Goal: Check status: Check status

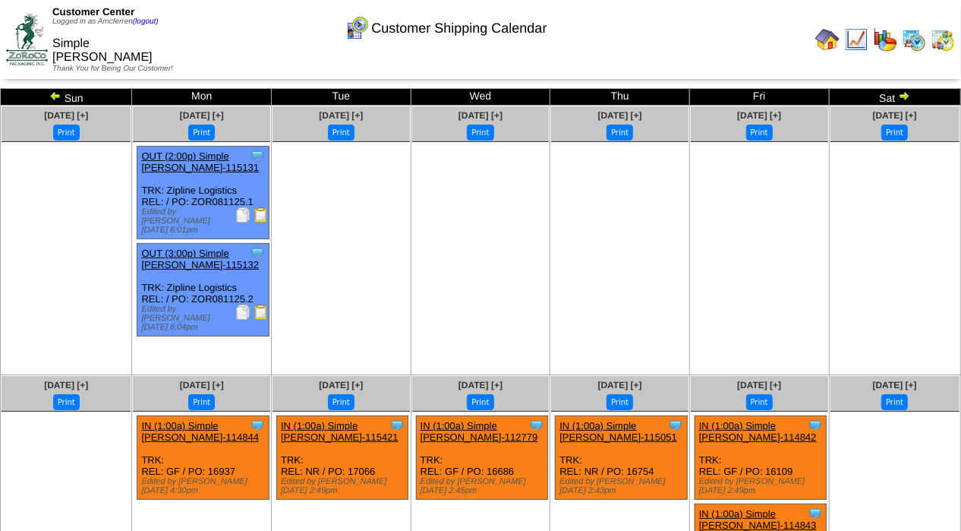
click at [55, 92] on img at bounding box center [55, 96] width 12 height 12
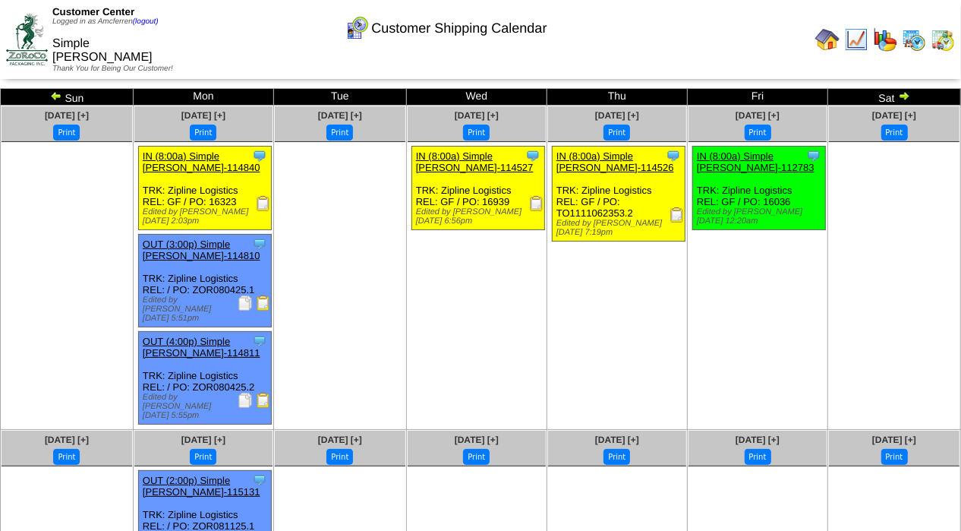
click at [901, 95] on img at bounding box center [904, 96] width 12 height 12
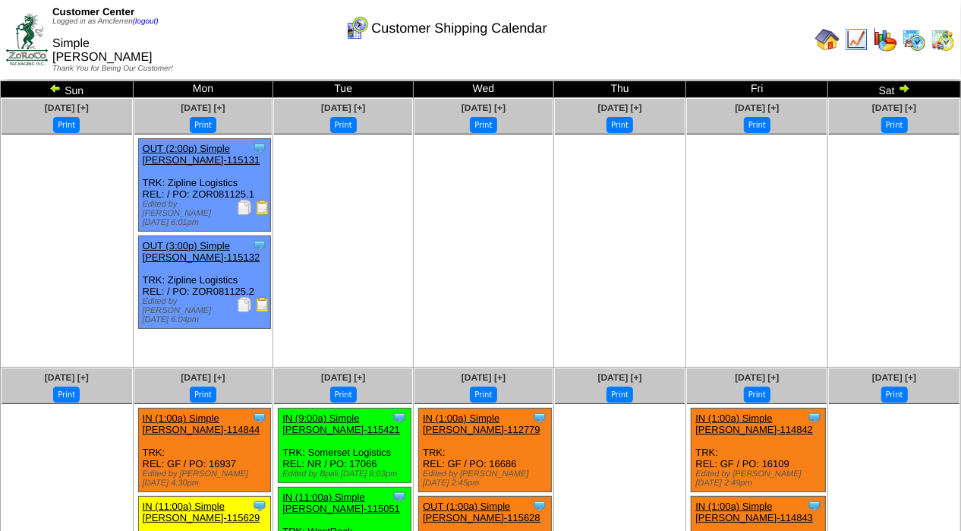
scroll to position [5, 0]
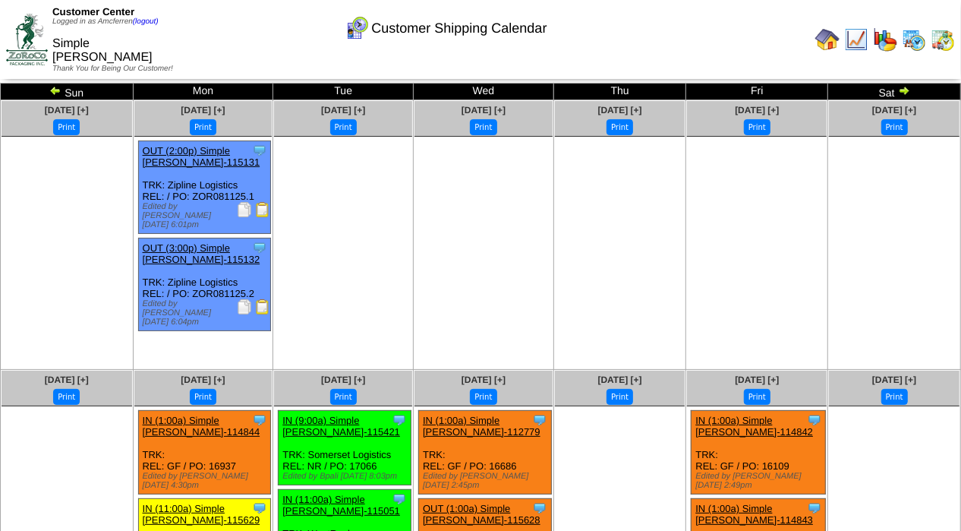
click at [902, 88] on img at bounding box center [904, 90] width 12 height 12
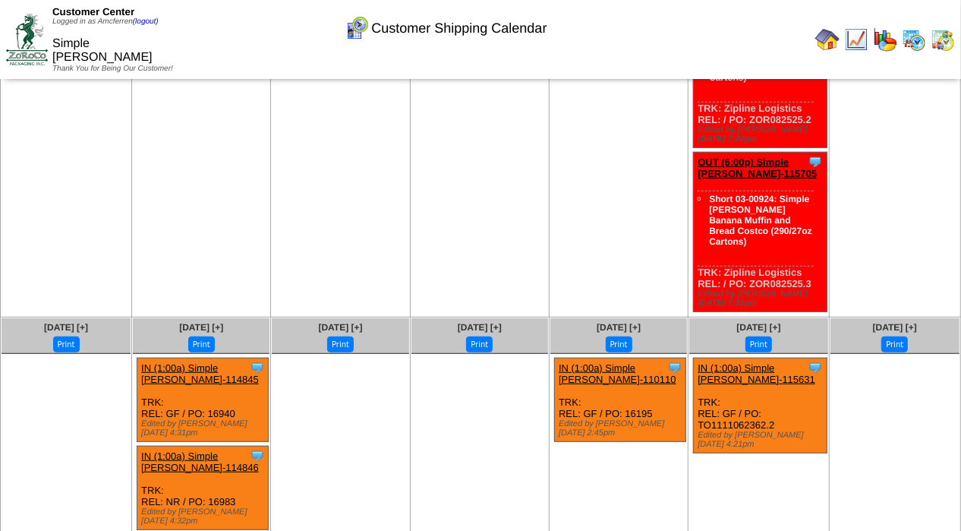
scroll to position [565, 0]
